Goal: Share content

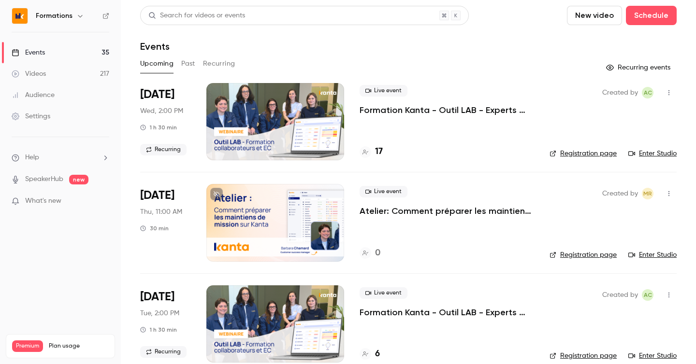
click at [375, 148] on h4 "17" at bounding box center [379, 151] width 8 height 13
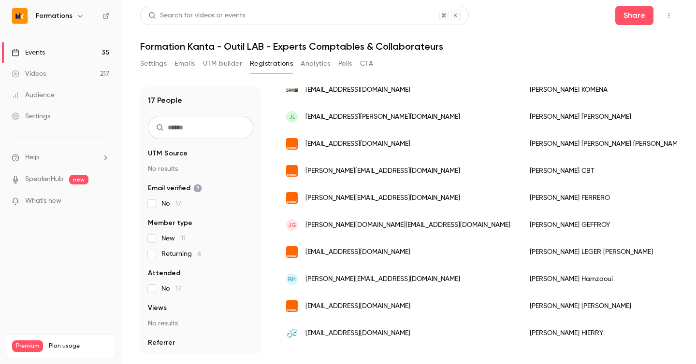
scroll to position [284, 0]
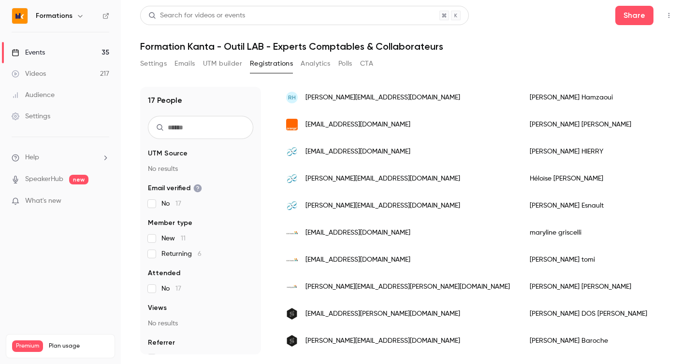
click at [81, 50] on link "Events 35" at bounding box center [60, 52] width 121 height 21
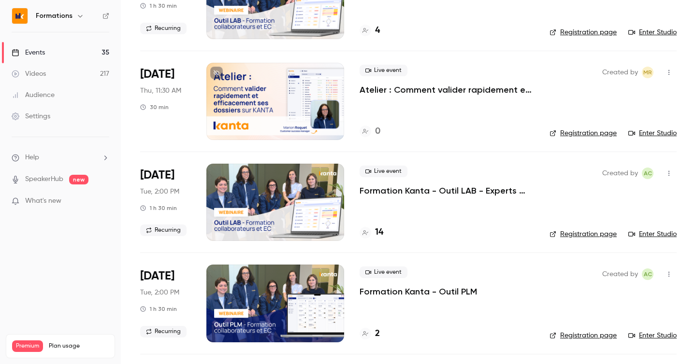
scroll to position [530, 0]
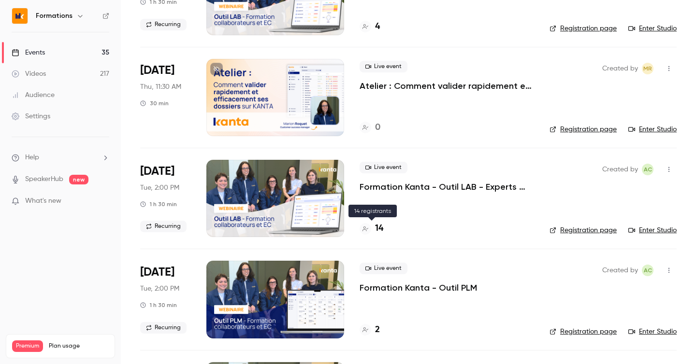
click at [378, 226] on h4 "14" at bounding box center [379, 228] width 8 height 13
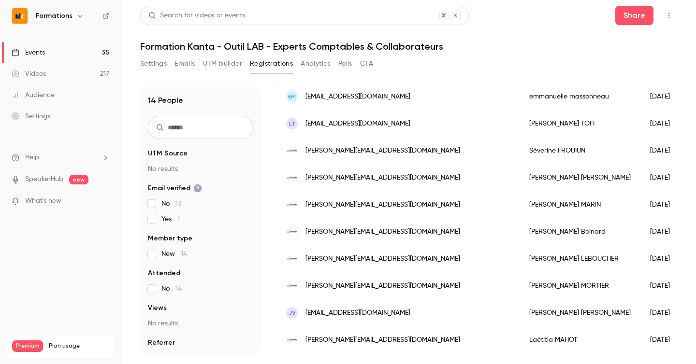
scroll to position [165, 0]
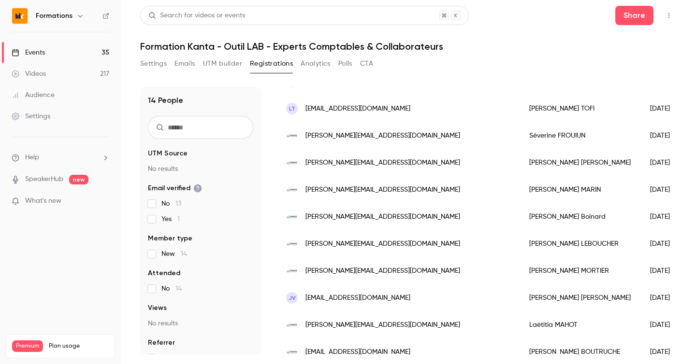
click at [188, 123] on input "text" at bounding box center [200, 127] width 105 height 23
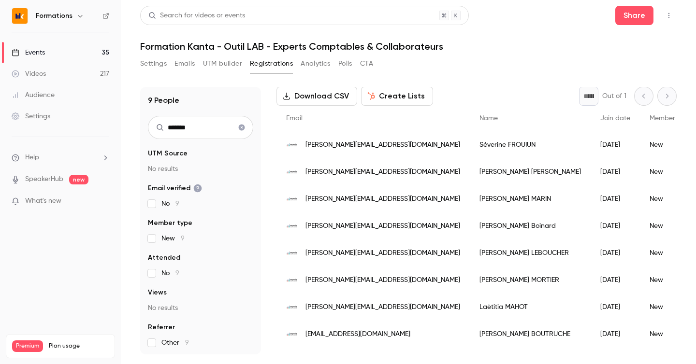
scroll to position [68, 0]
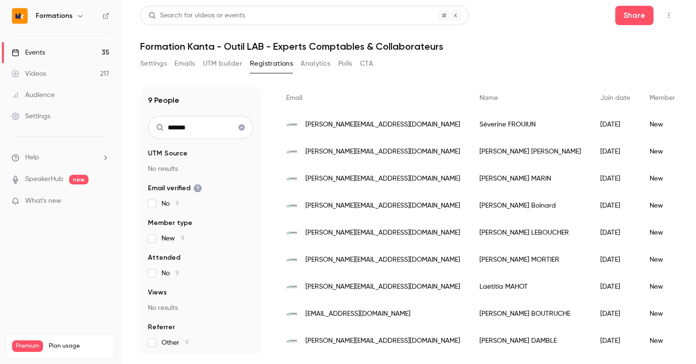
type input "*******"
click at [667, 18] on icon "button" at bounding box center [669, 15] width 8 height 7
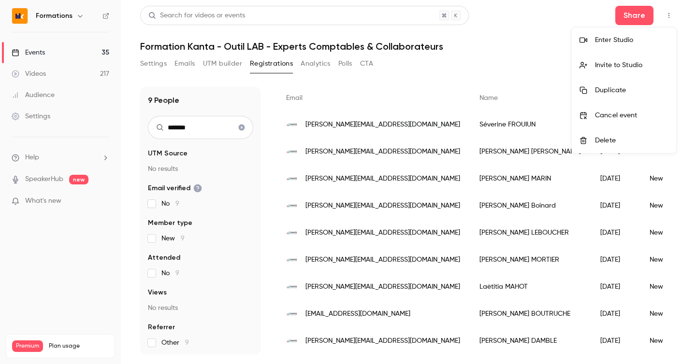
click at [554, 14] on div at bounding box center [348, 182] width 696 height 364
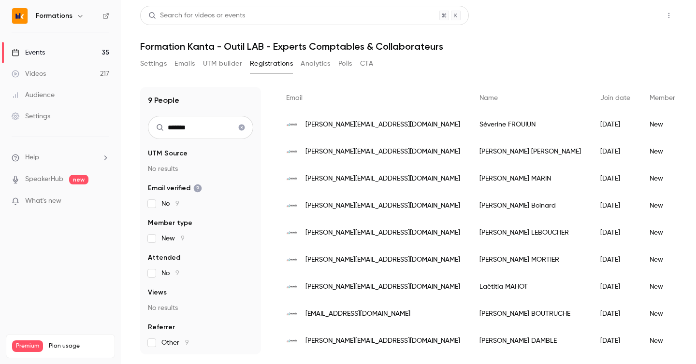
click at [627, 11] on button "Share" at bounding box center [634, 15] width 38 height 19
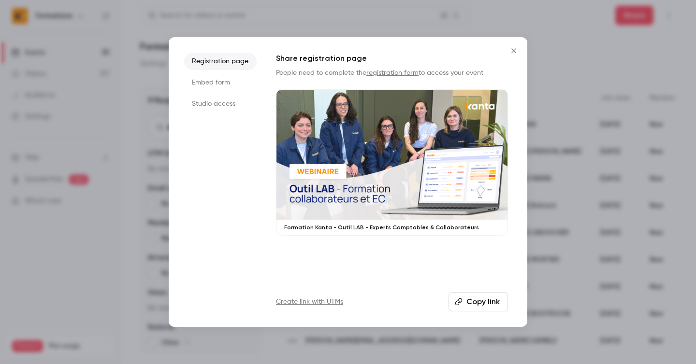
click at [476, 309] on button "Copy link" at bounding box center [477, 301] width 59 height 19
click at [514, 51] on icon "Close" at bounding box center [514, 51] width 12 height 8
